Goal: Complete Application Form: Complete application form

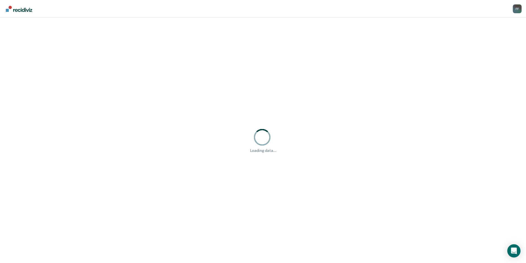
drag, startPoint x: 239, startPoint y: 40, endPoint x: 191, endPoint y: 43, distance: 48.8
click at [191, 43] on div "Loading data..." at bounding box center [263, 140] width 526 height 245
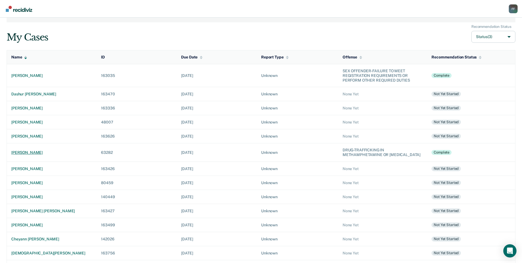
scroll to position [55, 0]
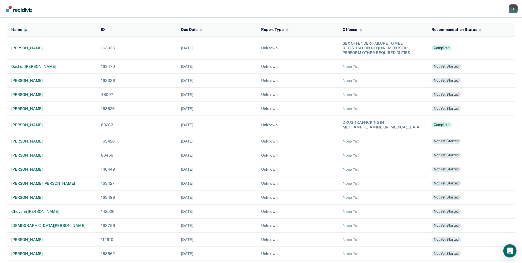
click at [50, 155] on div "[PERSON_NAME]" at bounding box center [51, 155] width 81 height 5
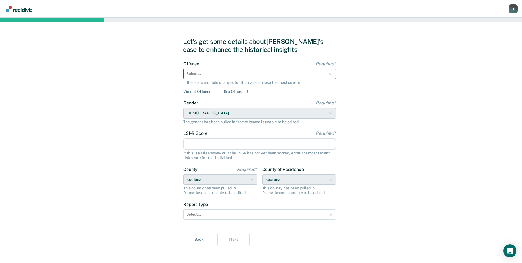
click at [230, 70] on div "Select..." at bounding box center [255, 74] width 142 height 8
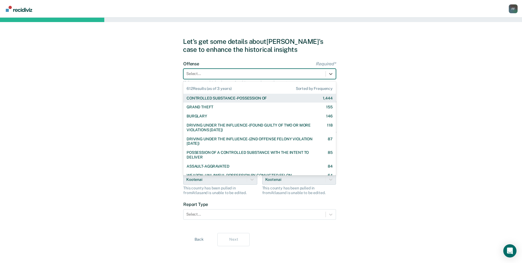
click at [223, 99] on div "CONTROLLED SUBSTANCE-POSSESSION OF" at bounding box center [227, 98] width 80 height 5
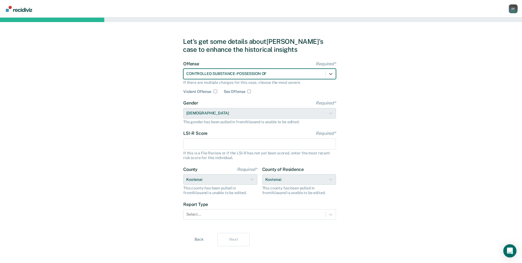
click at [216, 143] on input "LSI-R Score Required*" at bounding box center [259, 144] width 153 height 12
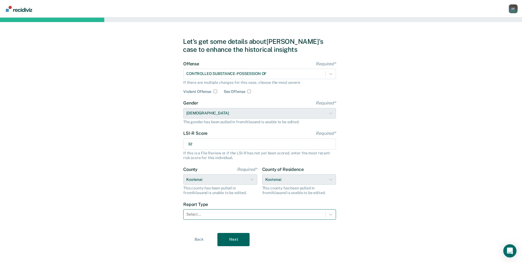
type input "32"
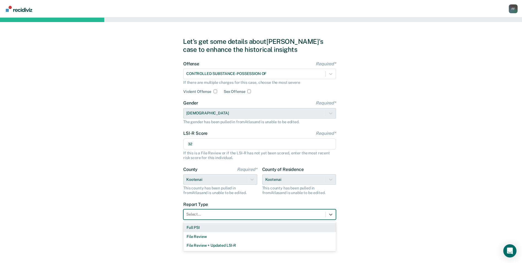
click at [272, 219] on div "Select..." at bounding box center [259, 214] width 153 height 10
click at [258, 228] on div "Full PSI" at bounding box center [259, 227] width 153 height 9
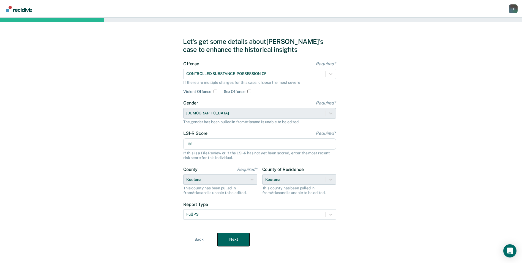
click at [242, 233] on button "Next" at bounding box center [233, 239] width 32 height 13
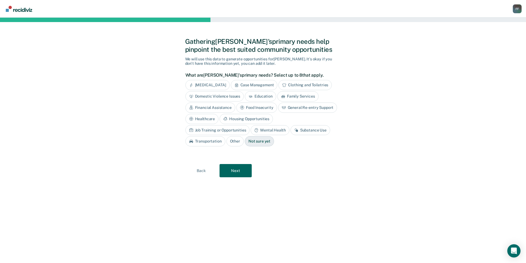
click at [250, 125] on div "Job Training or Opportunities" at bounding box center [218, 130] width 64 height 10
click at [245, 175] on button "Next" at bounding box center [236, 170] width 32 height 13
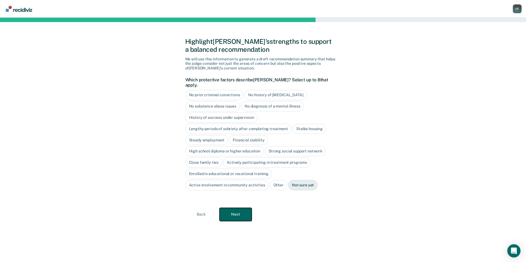
click at [235, 210] on button "Next" at bounding box center [236, 214] width 32 height 13
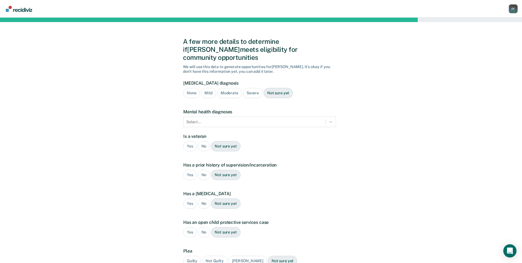
click at [251, 88] on div "Severe" at bounding box center [253, 93] width 20 height 10
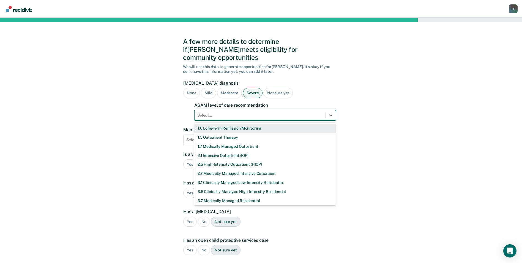
click at [273, 112] on div at bounding box center [260, 115] width 126 height 6
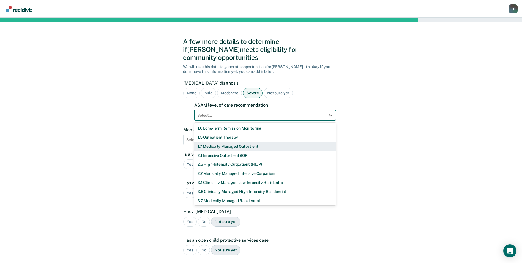
click at [208, 133] on div "1.5 Outpatient Therapy" at bounding box center [265, 137] width 142 height 9
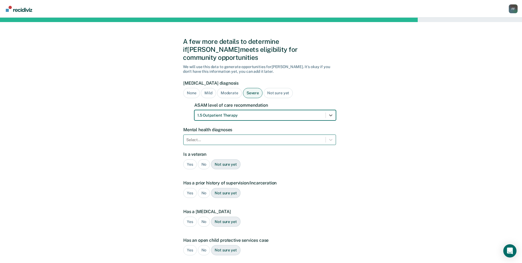
click at [218, 137] on div at bounding box center [254, 140] width 137 height 6
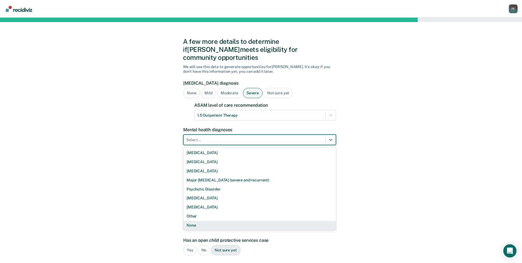
click at [197, 220] on div "None" at bounding box center [259, 224] width 153 height 9
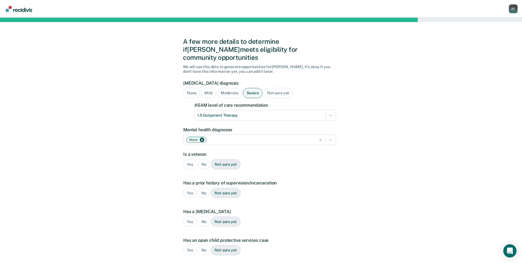
click at [204, 159] on div "No" at bounding box center [204, 164] width 12 height 10
click at [187, 188] on div "Yes" at bounding box center [189, 193] width 13 height 10
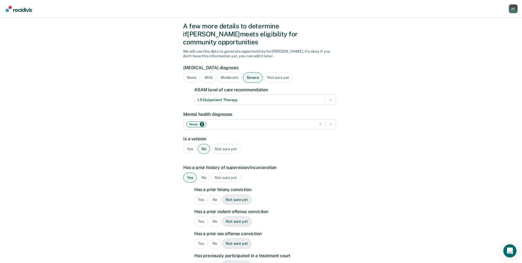
scroll to position [28, 0]
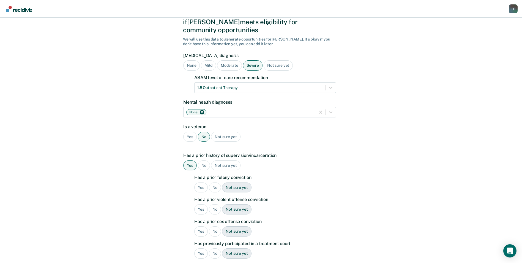
click at [198, 182] on div "Yes" at bounding box center [200, 187] width 13 height 10
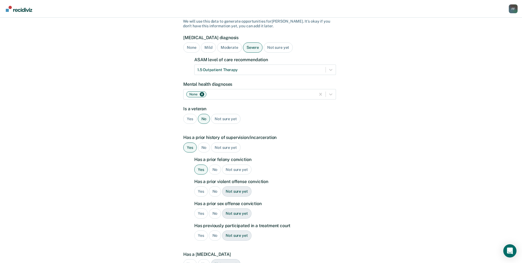
scroll to position [55, 0]
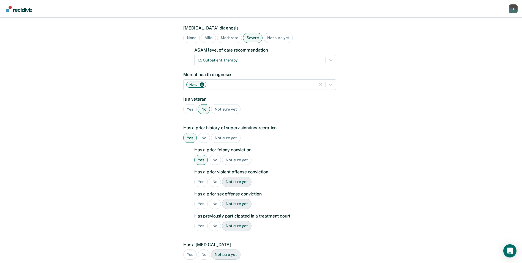
click at [200, 176] on div "Yes" at bounding box center [200, 181] width 13 height 10
click at [213, 198] on div "No" at bounding box center [215, 203] width 12 height 10
click at [214, 220] on div "No" at bounding box center [215, 225] width 12 height 10
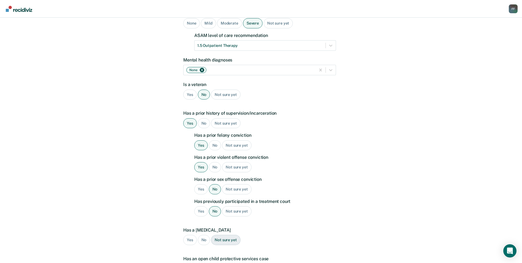
scroll to position [110, 0]
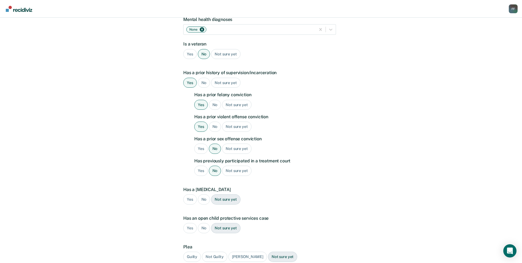
click at [204, 194] on div "No" at bounding box center [204, 199] width 12 height 10
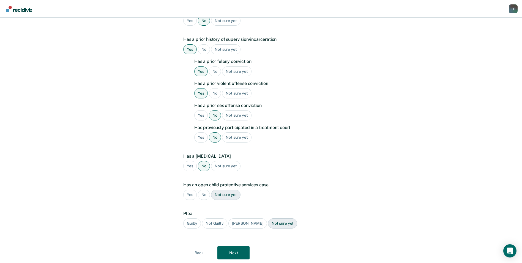
scroll to position [152, 0]
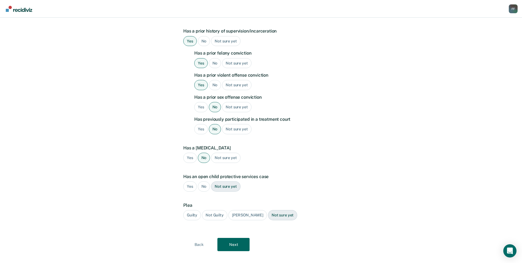
click at [192, 210] on div "Guilty" at bounding box center [192, 215] width 18 height 10
click at [228, 238] on button "Next" at bounding box center [233, 244] width 32 height 13
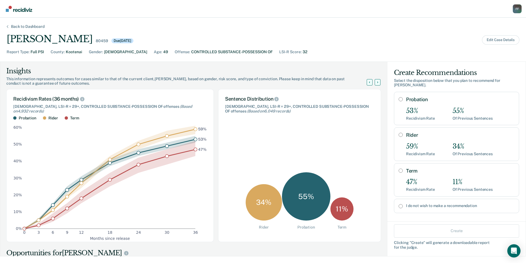
click at [399, 97] on input "Probation" at bounding box center [401, 99] width 4 height 4
radio input "true"
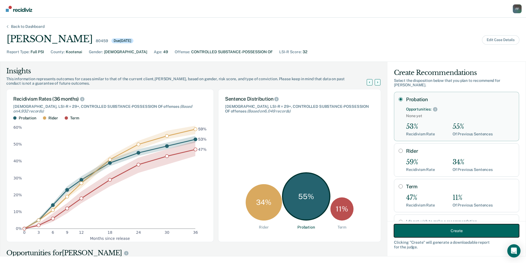
click at [431, 230] on button "Create" at bounding box center [456, 230] width 125 height 13
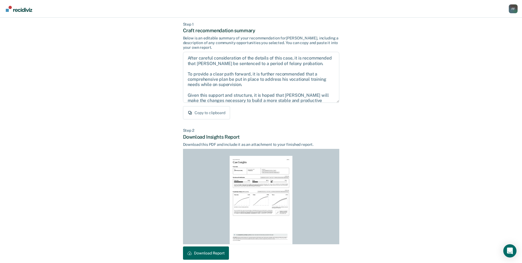
scroll to position [51, 0]
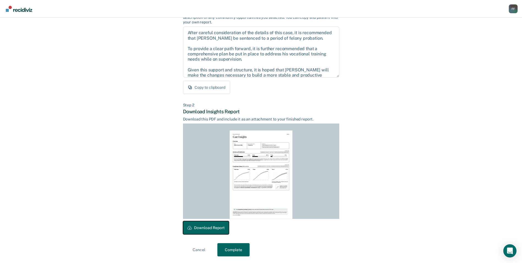
drag, startPoint x: 198, startPoint y: 231, endPoint x: 226, endPoint y: 249, distance: 33.0
click at [198, 231] on button "Download Report" at bounding box center [206, 227] width 46 height 13
click at [226, 249] on button "Complete" at bounding box center [233, 249] width 32 height 13
